Goal: Download file/media

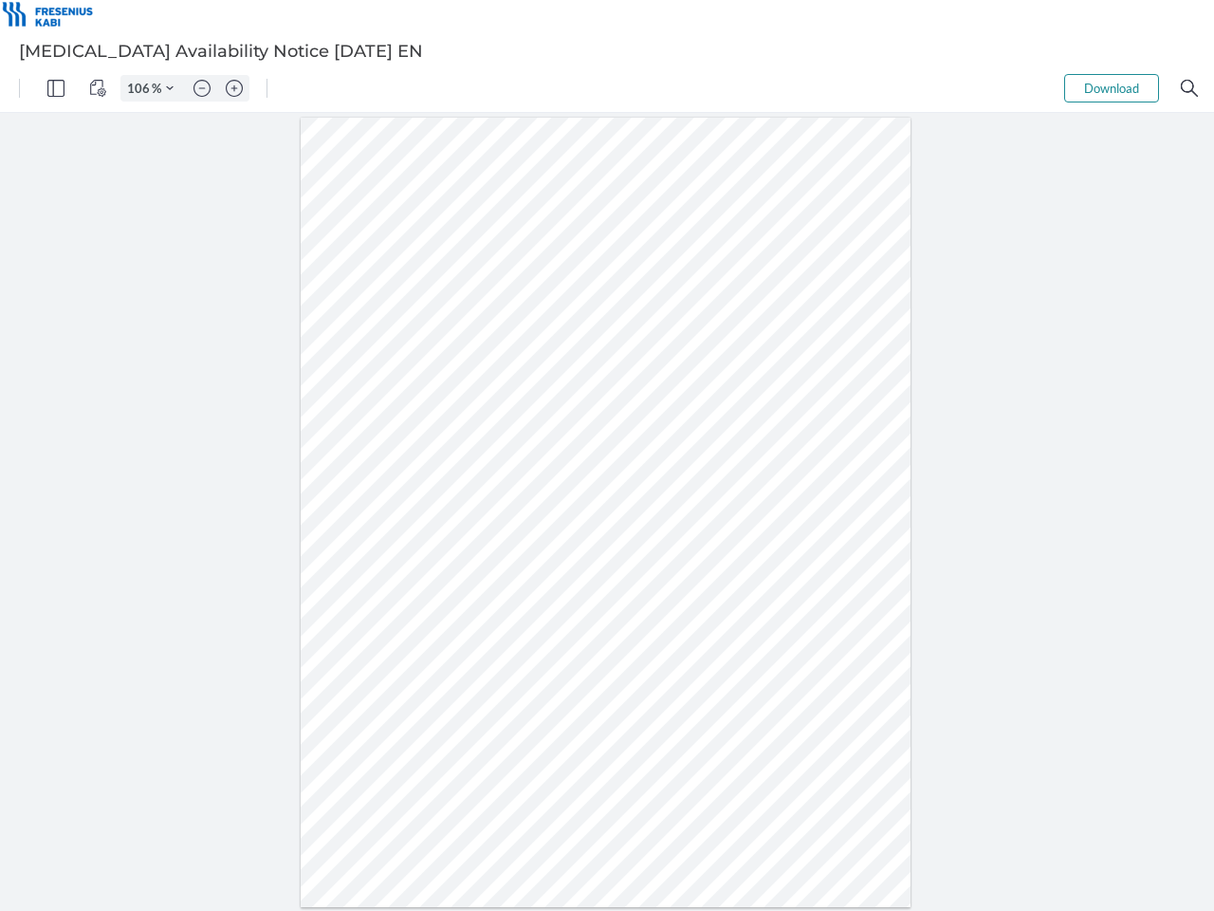
click at [56, 88] on img "Panel" at bounding box center [55, 88] width 17 height 17
click at [98, 88] on img "View Controls" at bounding box center [97, 88] width 17 height 17
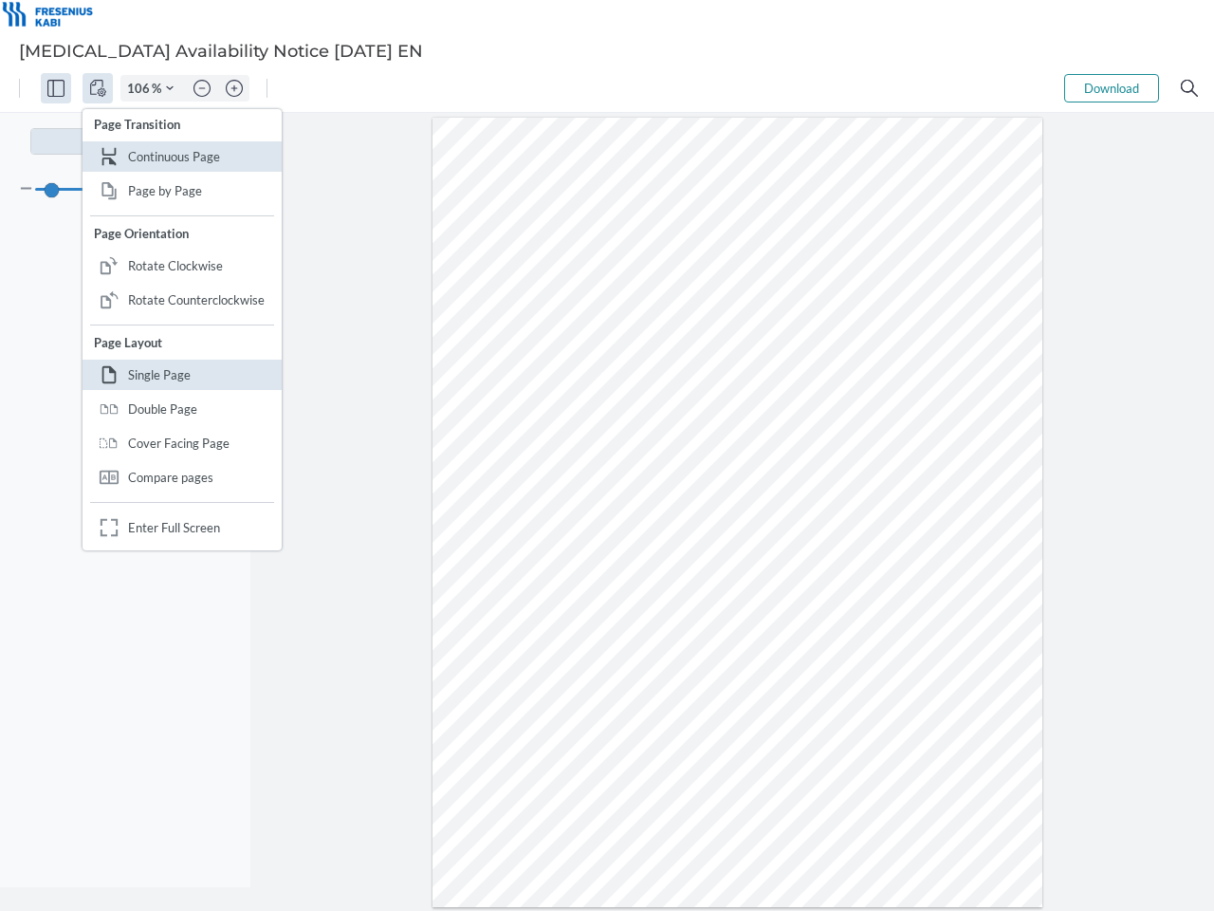
click at [141, 88] on input "106" at bounding box center [136, 88] width 30 height 17
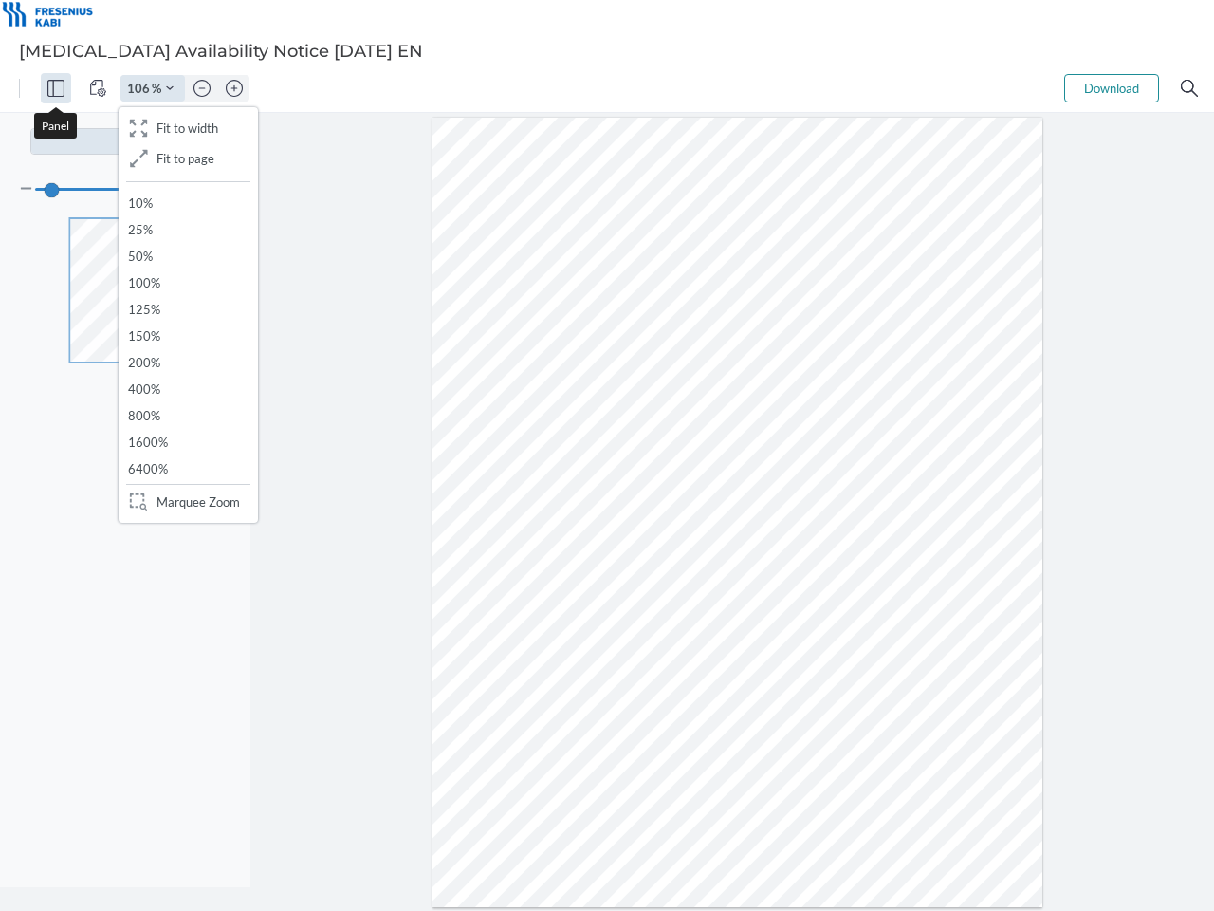
click at [170, 88] on img "Zoom Controls" at bounding box center [170, 88] width 8 height 8
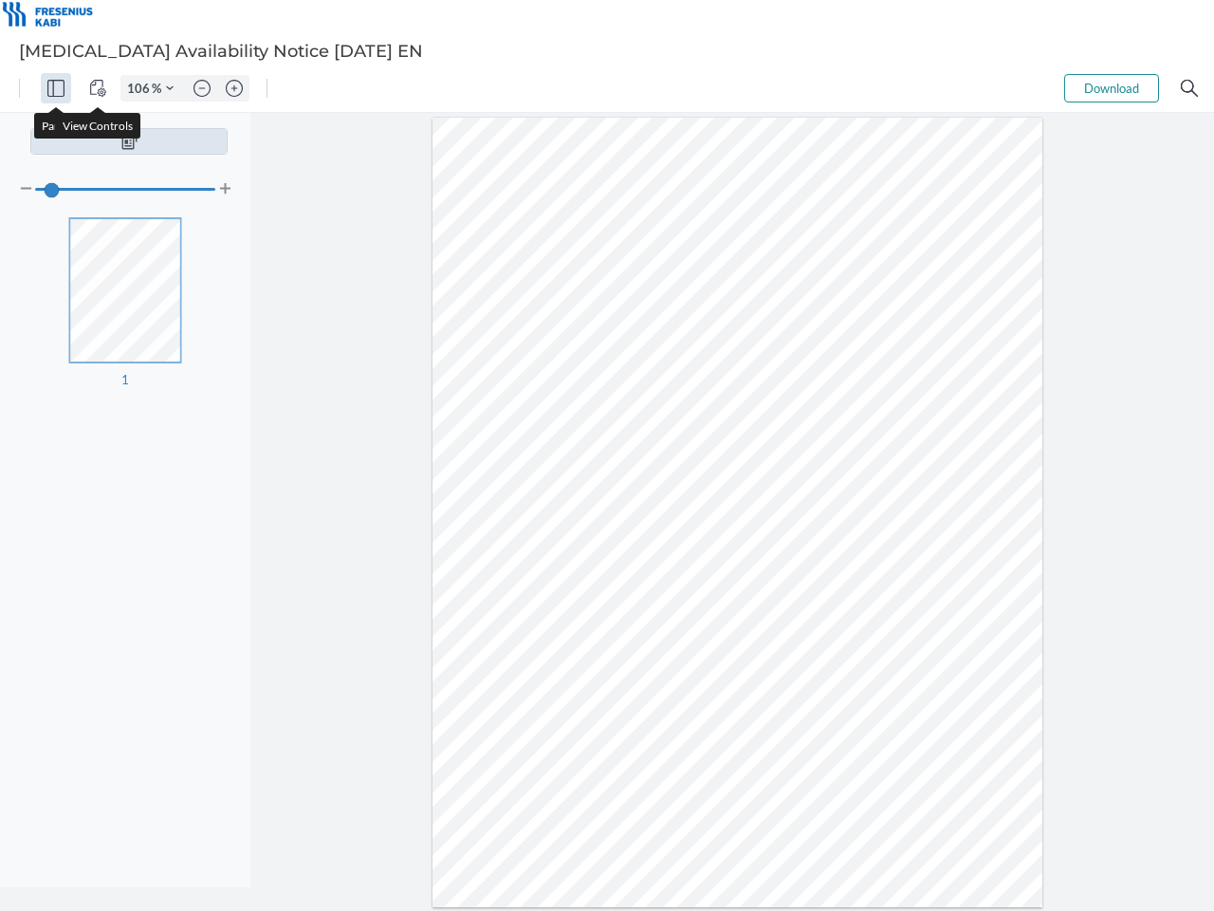
click at [202, 88] on img "Zoom out" at bounding box center [201, 88] width 17 height 17
click at [234, 88] on img "Zoom in" at bounding box center [234, 88] width 17 height 17
type input "106"
click at [1112, 88] on button "Download" at bounding box center [1111, 88] width 95 height 28
click at [1189, 88] on img "Search" at bounding box center [1189, 88] width 17 height 17
